Goal: Information Seeking & Learning: Check status

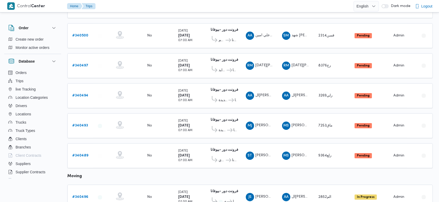
scroll to position [100, 0]
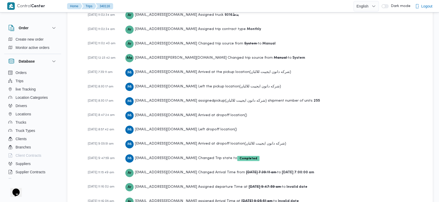
scroll to position [775, 0]
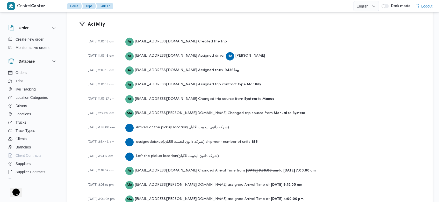
scroll to position [778, 0]
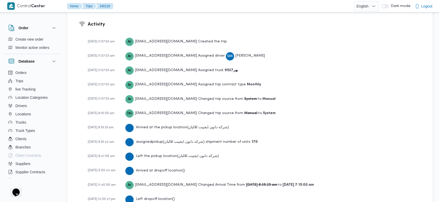
scroll to position [825, 0]
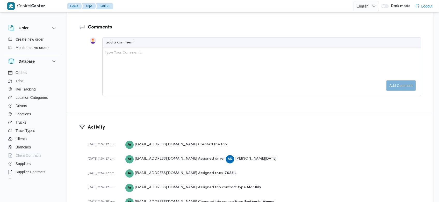
scroll to position [810, 0]
